Goal: Check status: Check status

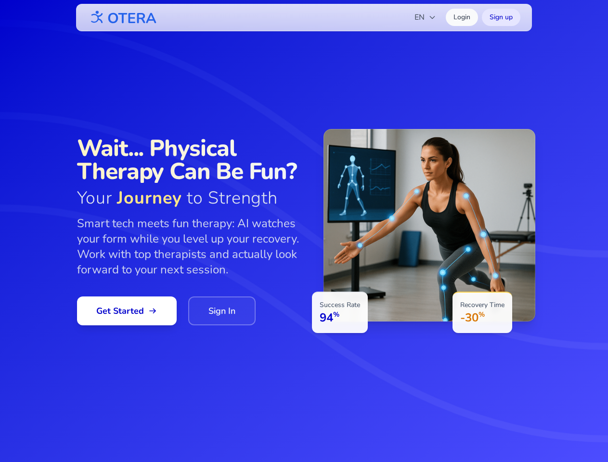
click at [308, 231] on div "Success Rate 94 % Recovery Time -30 %" at bounding box center [421, 231] width 227 height 204
click at [425, 17] on span "EN" at bounding box center [425, 18] width 22 height 12
